Goal: Task Accomplishment & Management: Manage account settings

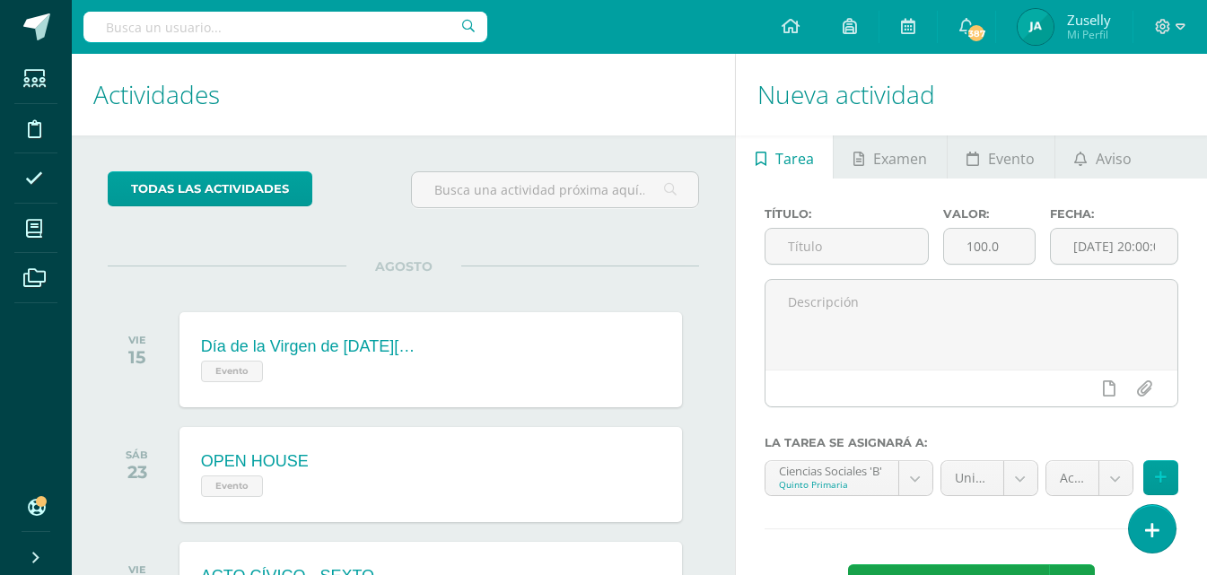
click at [1157, 526] on icon at bounding box center [1152, 530] width 14 height 19
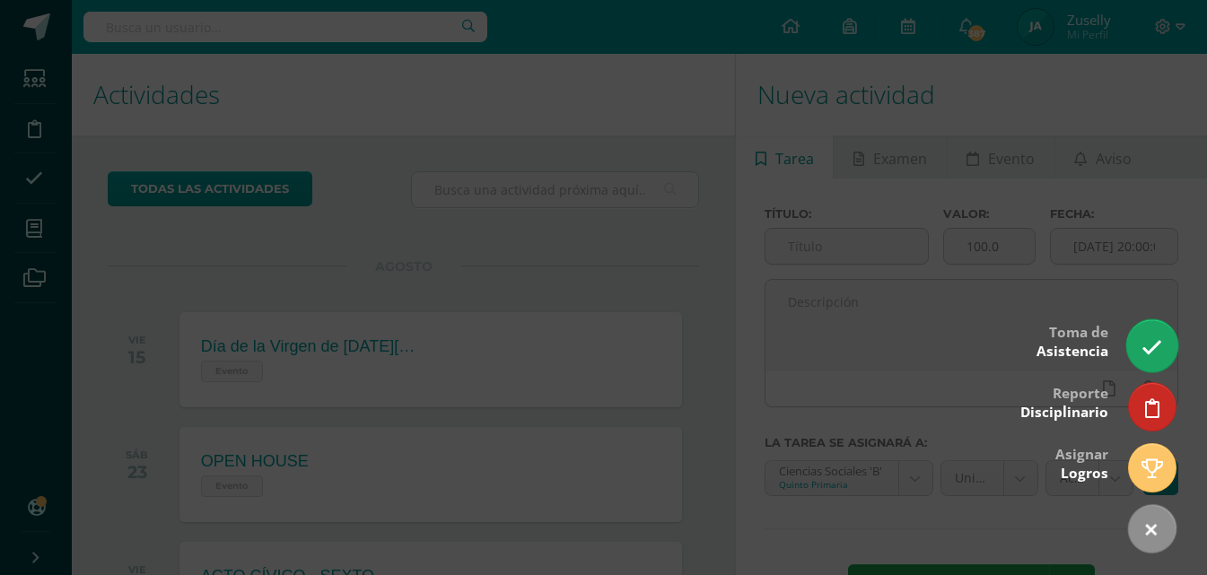
click at [1159, 350] on icon at bounding box center [1151, 347] width 21 height 21
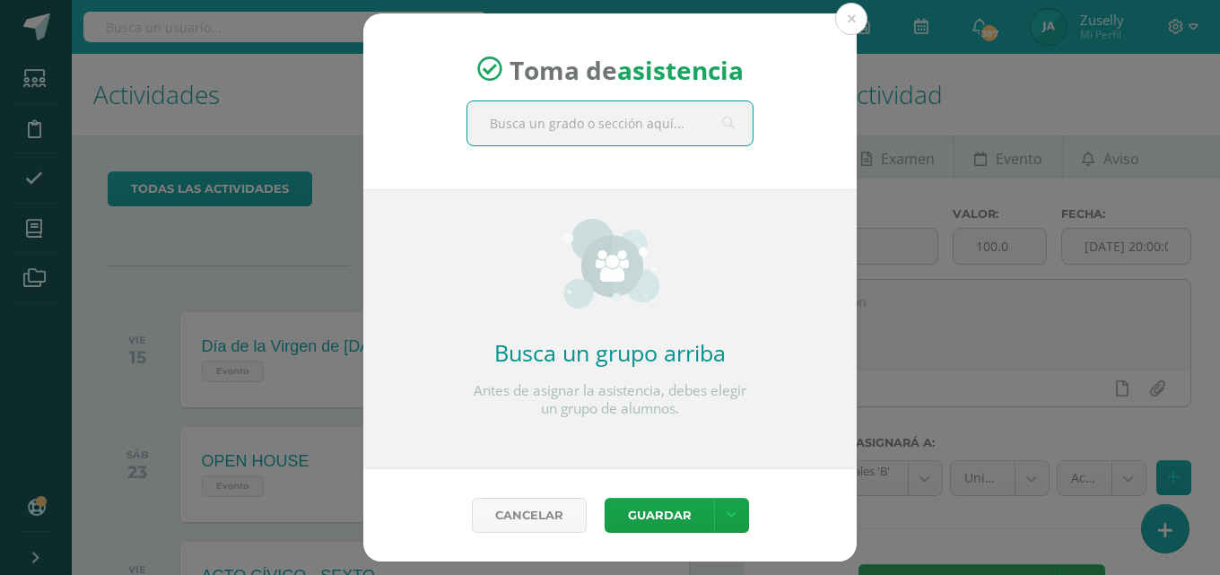
click at [667, 130] on input "text" at bounding box center [610, 123] width 285 height 44
type input "quinto b"
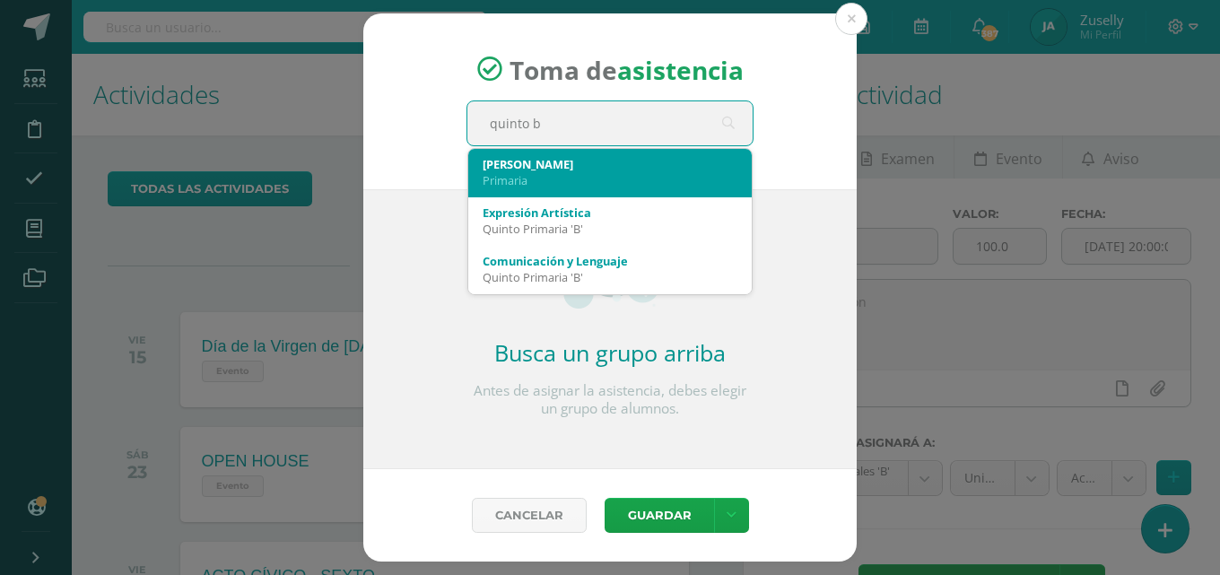
click at [521, 169] on div "Quinto B" at bounding box center [610, 164] width 255 height 16
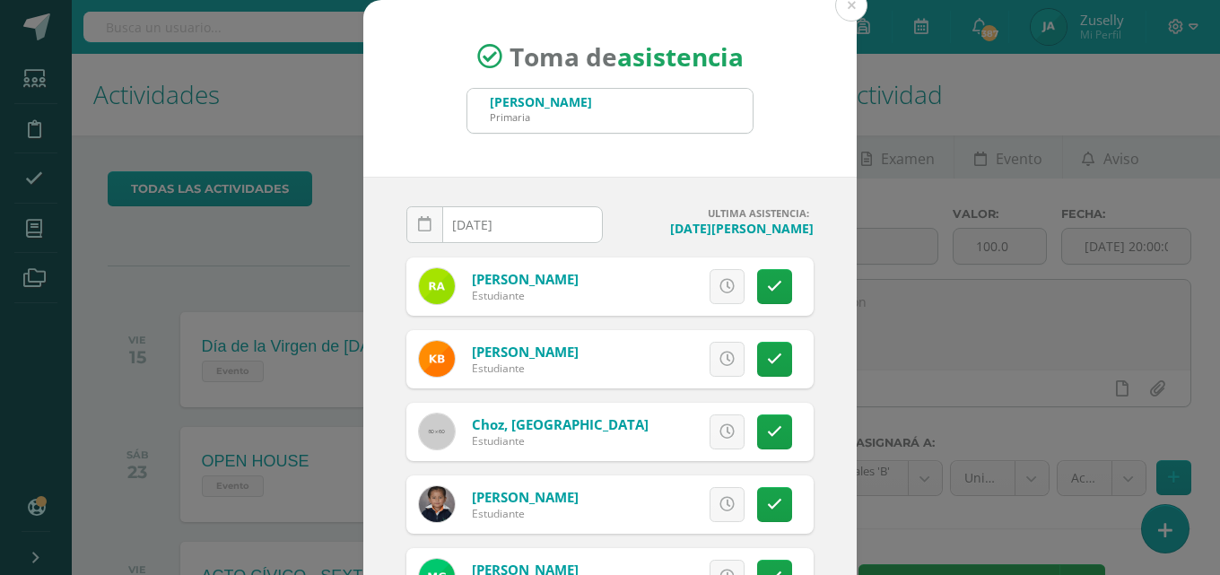
scroll to position [90, 0]
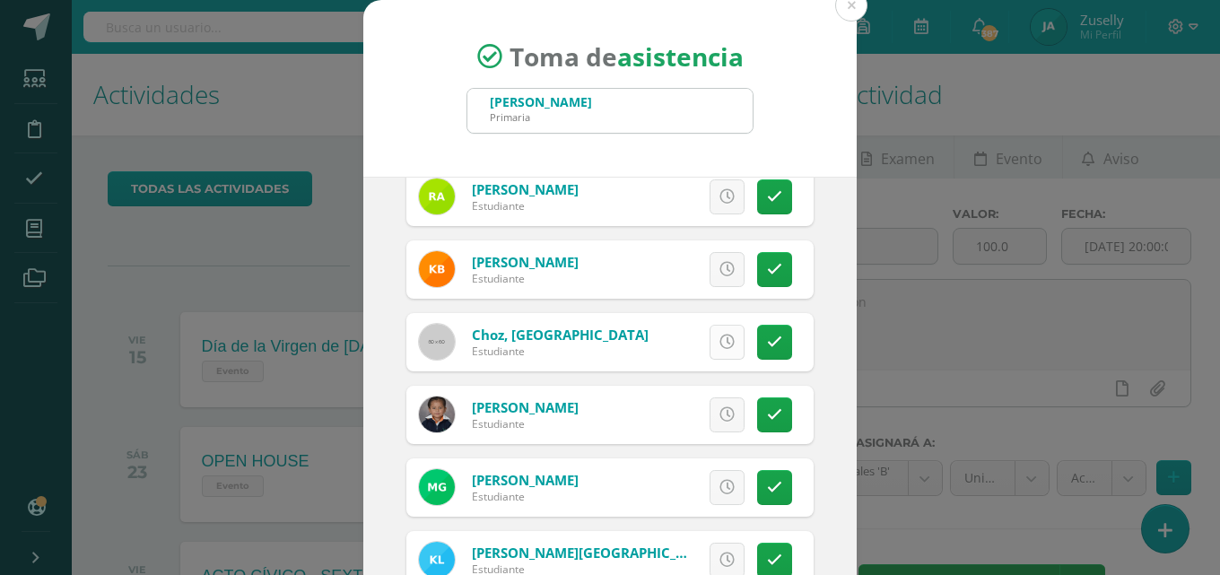
click at [720, 335] on icon at bounding box center [727, 342] width 15 height 15
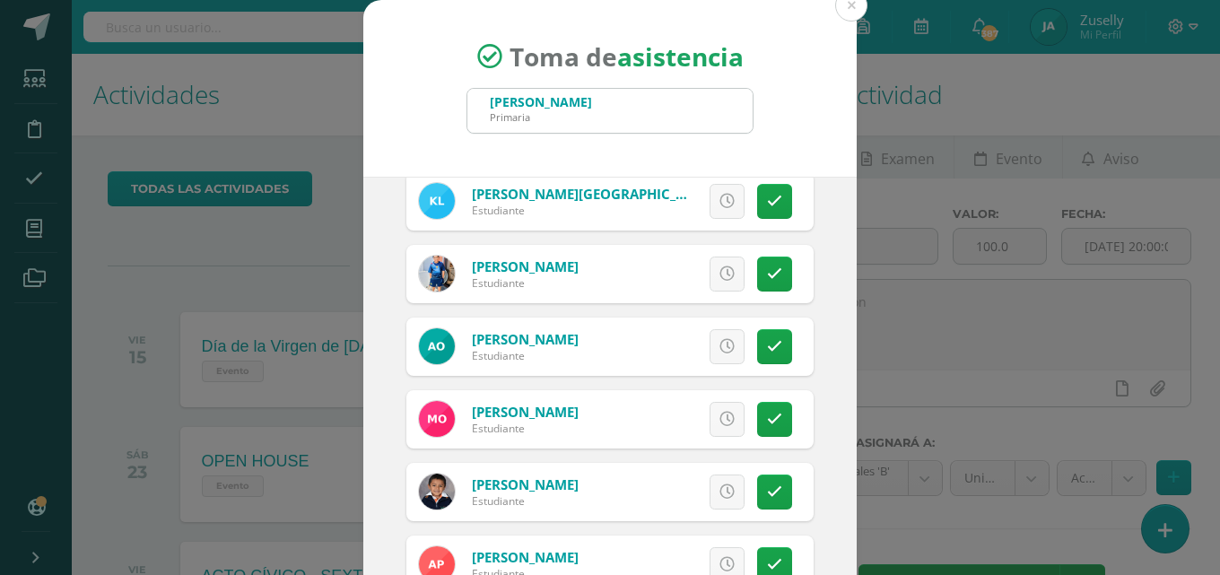
scroll to position [538, 0]
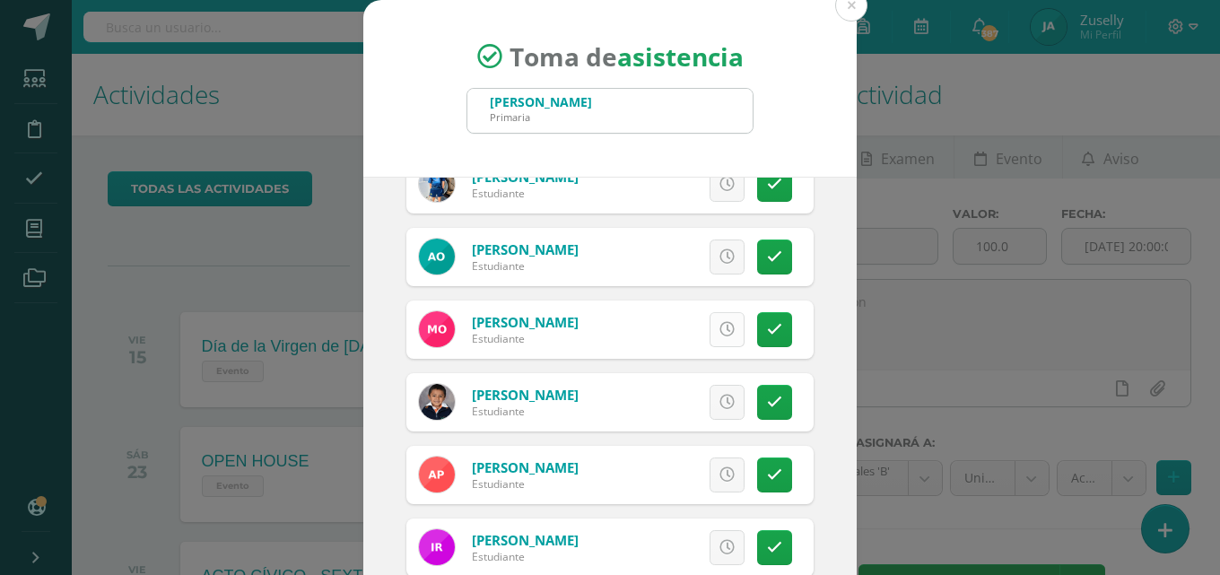
click at [720, 332] on icon at bounding box center [727, 329] width 15 height 15
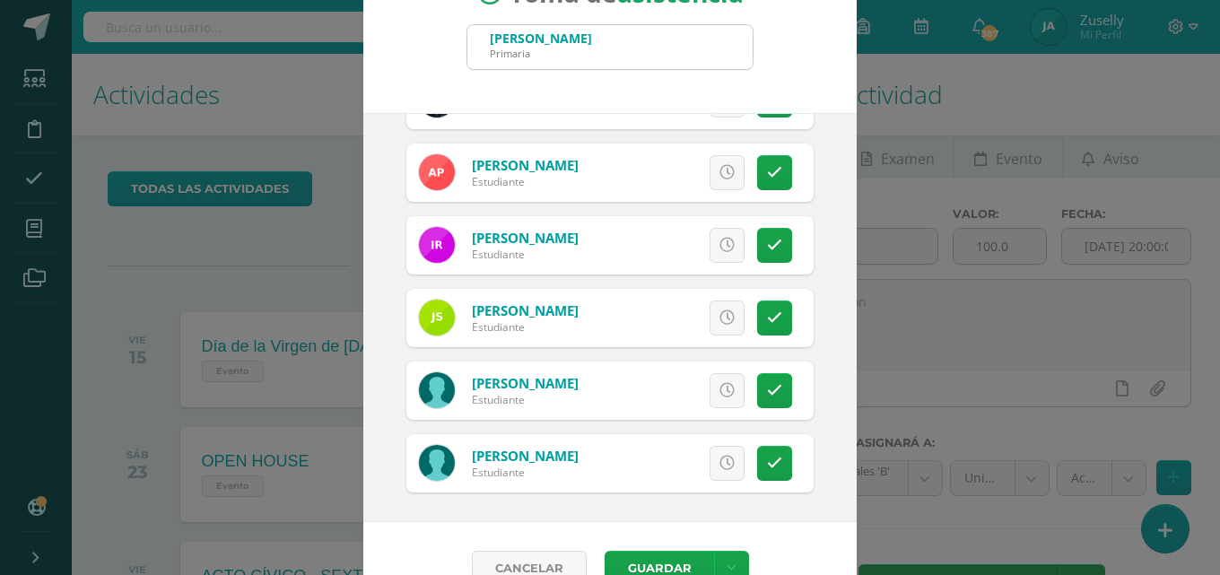
scroll to position [90, 0]
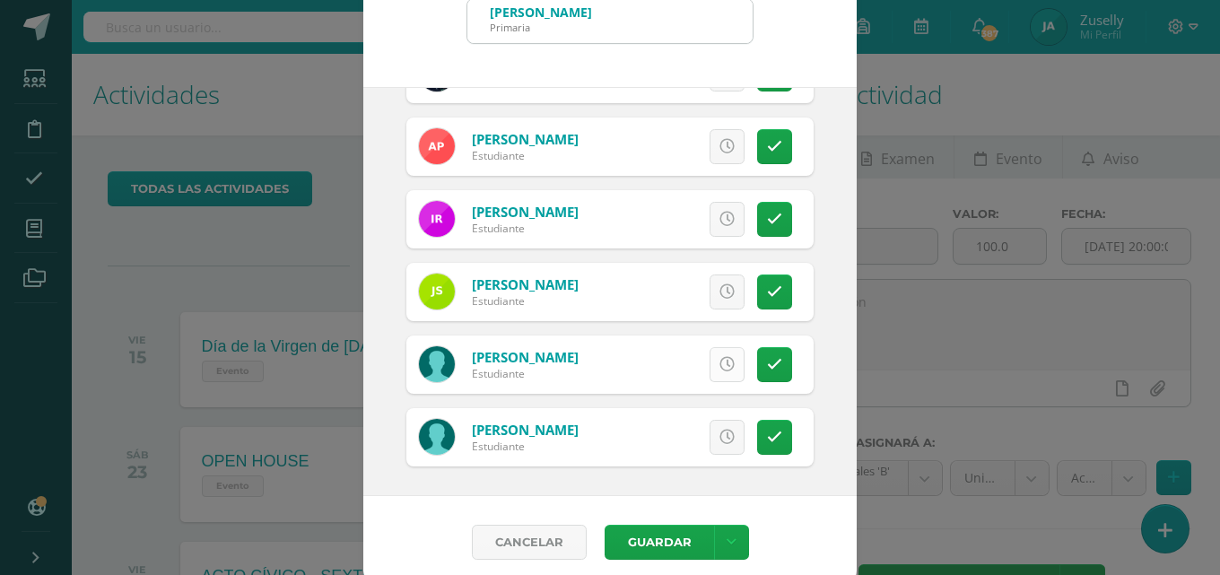
click at [720, 363] on icon at bounding box center [727, 364] width 15 height 15
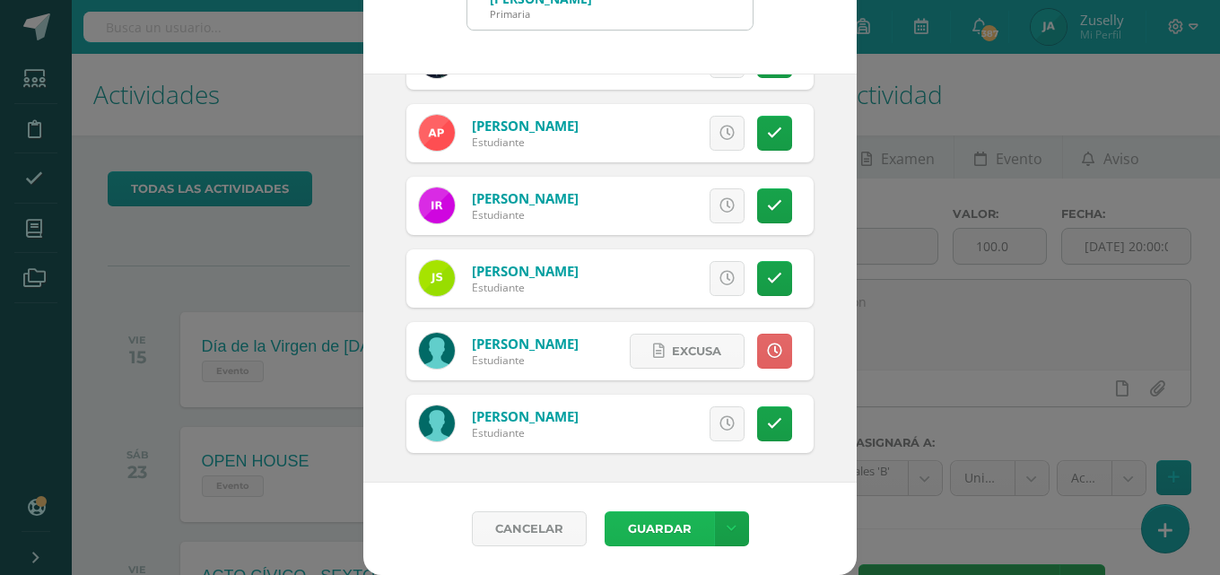
click at [655, 530] on button "Guardar" at bounding box center [659, 529] width 109 height 35
